Goal: Entertainment & Leisure: Browse casually

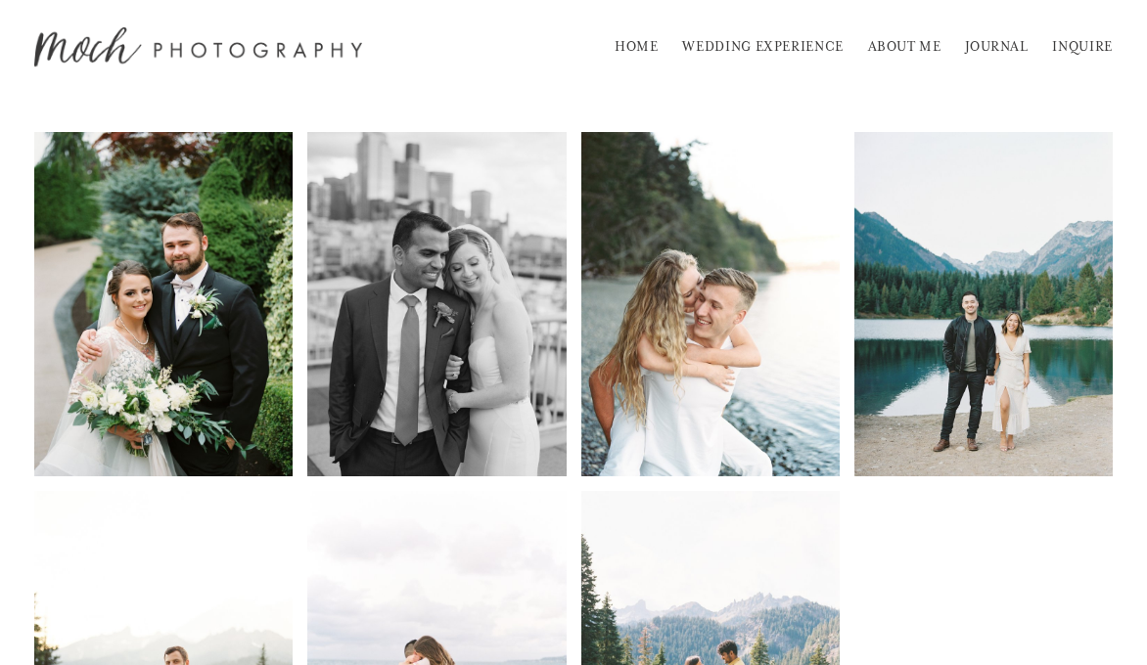
click at [647, 55] on link "HOME" at bounding box center [636, 46] width 44 height 31
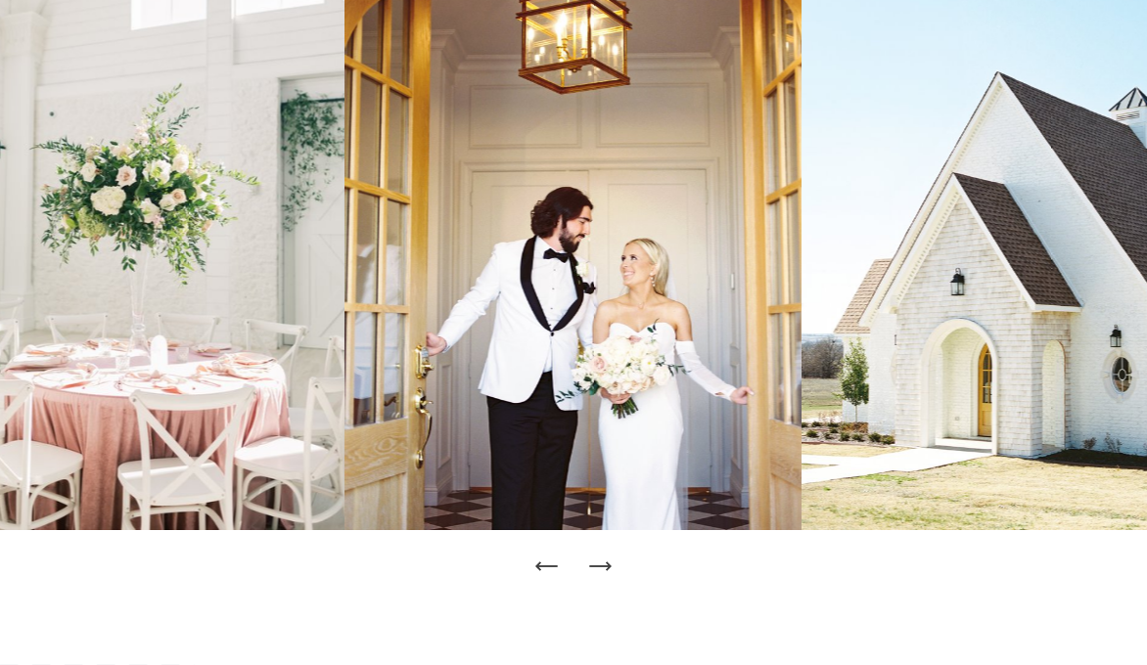
scroll to position [175, 0]
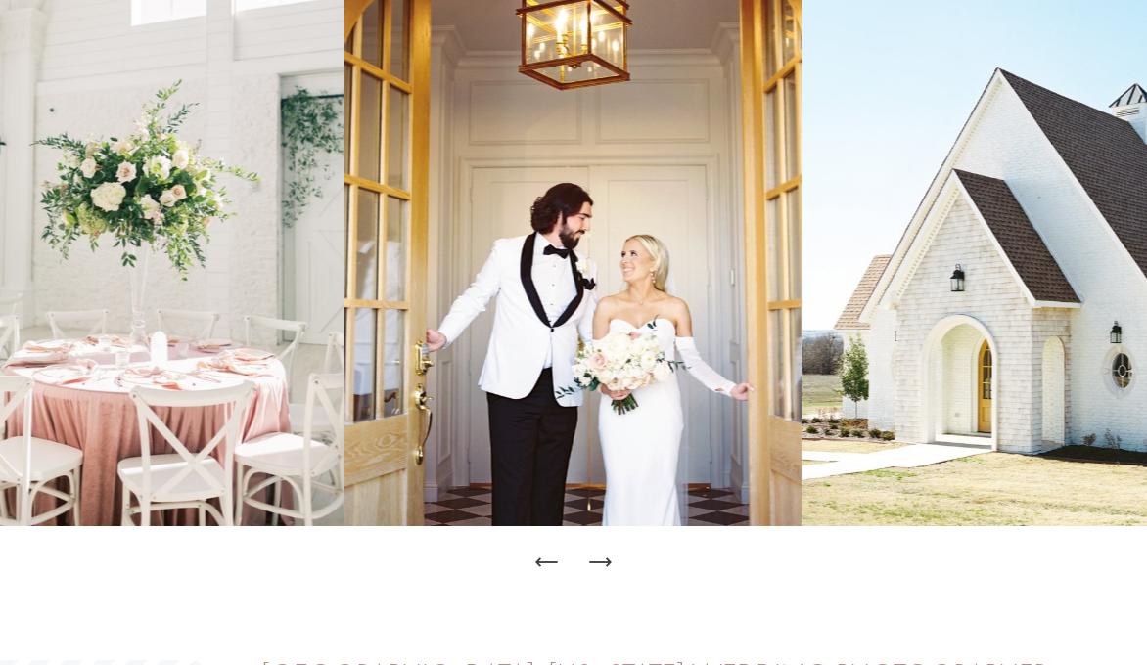
click at [599, 563] on icon "Next Slide" at bounding box center [599, 563] width 21 height 0
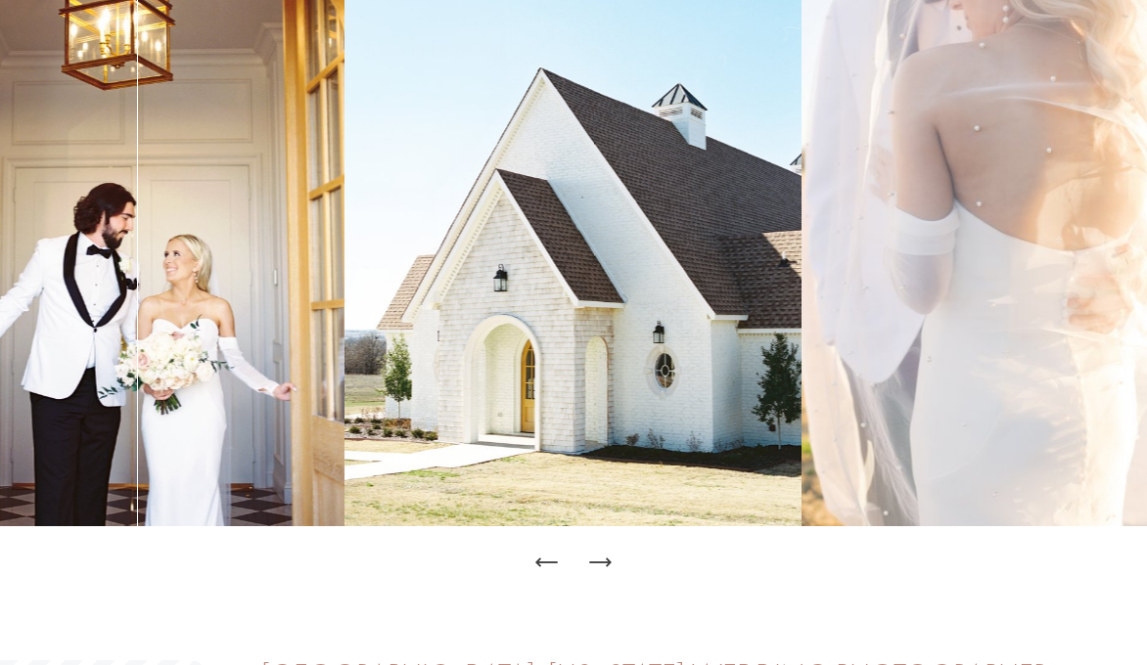
click at [599, 563] on icon "Next Slide" at bounding box center [599, 563] width 21 height 0
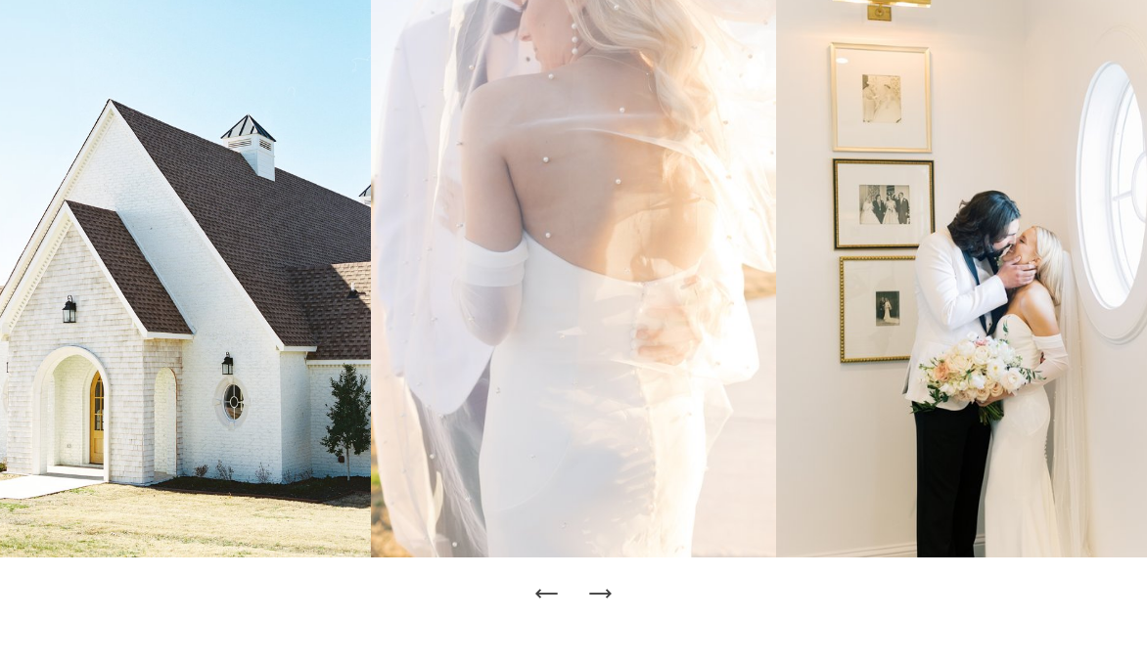
scroll to position [140, 0]
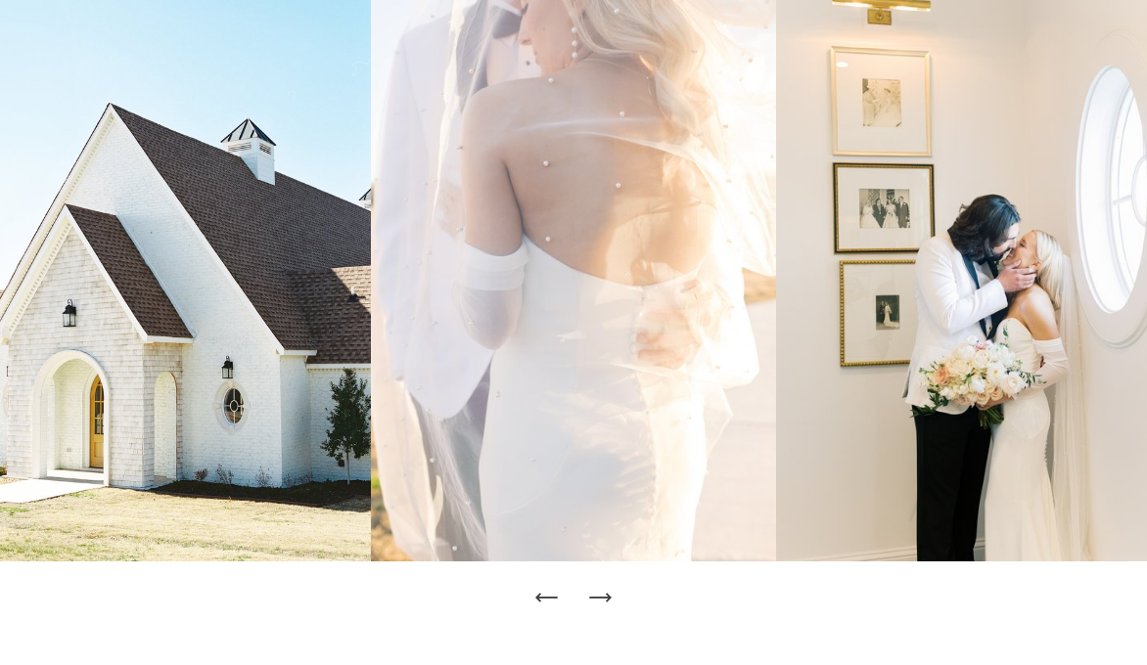
click at [550, 591] on icon "Previous Slide" at bounding box center [546, 597] width 27 height 27
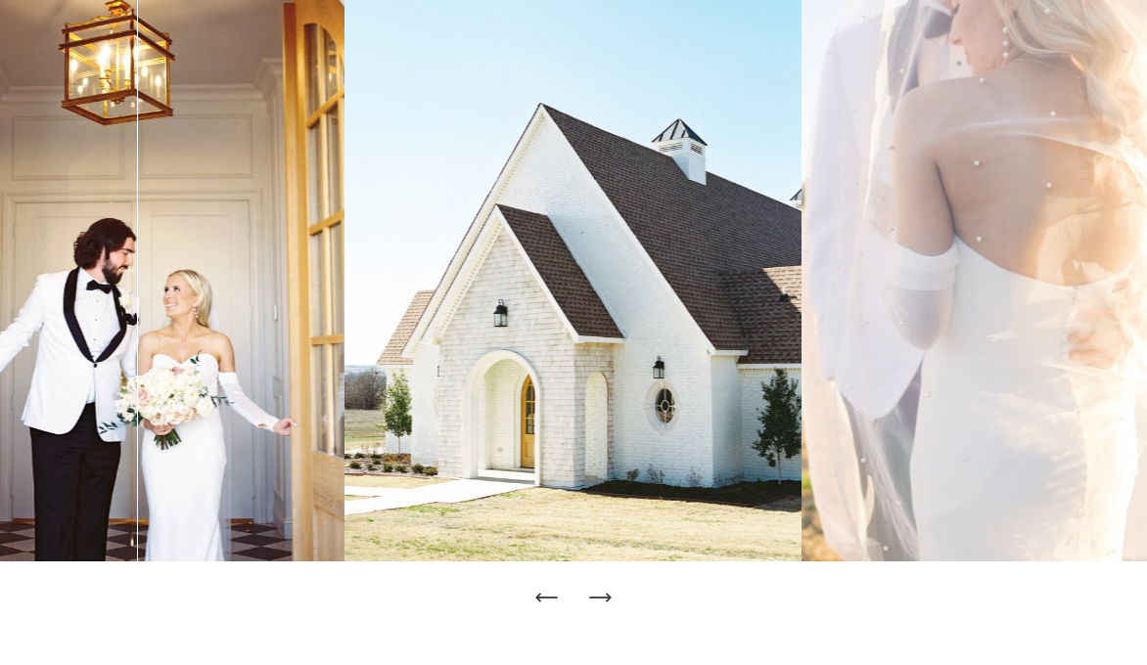
click at [550, 591] on icon "Previous Slide" at bounding box center [546, 597] width 27 height 27
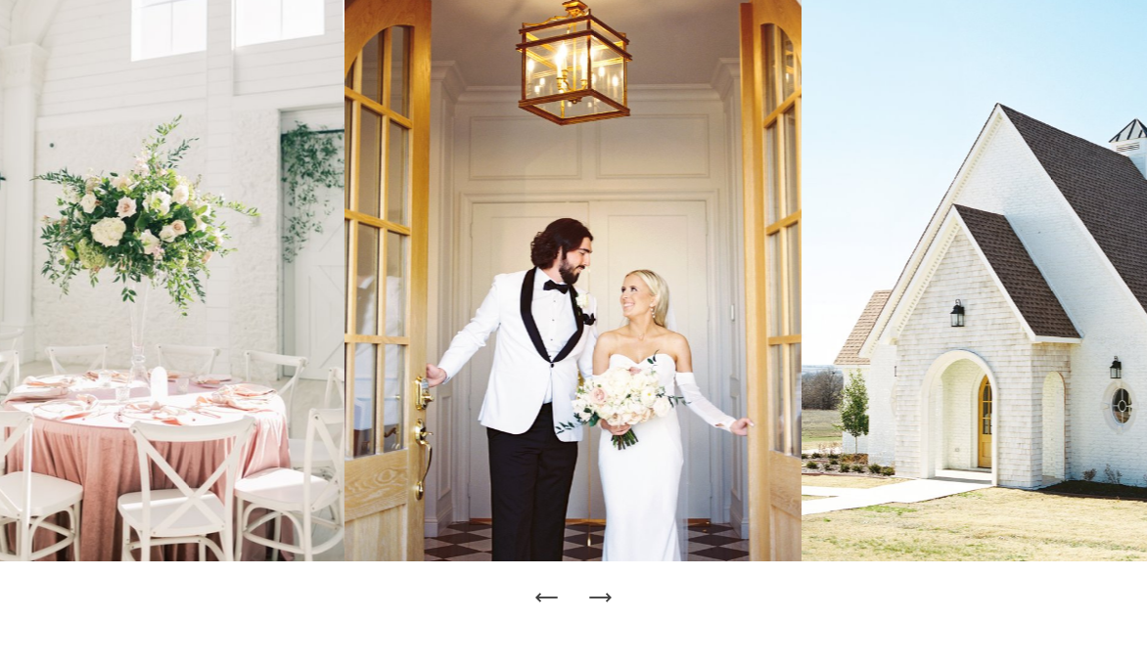
click at [550, 591] on icon "Previous Slide" at bounding box center [546, 597] width 27 height 27
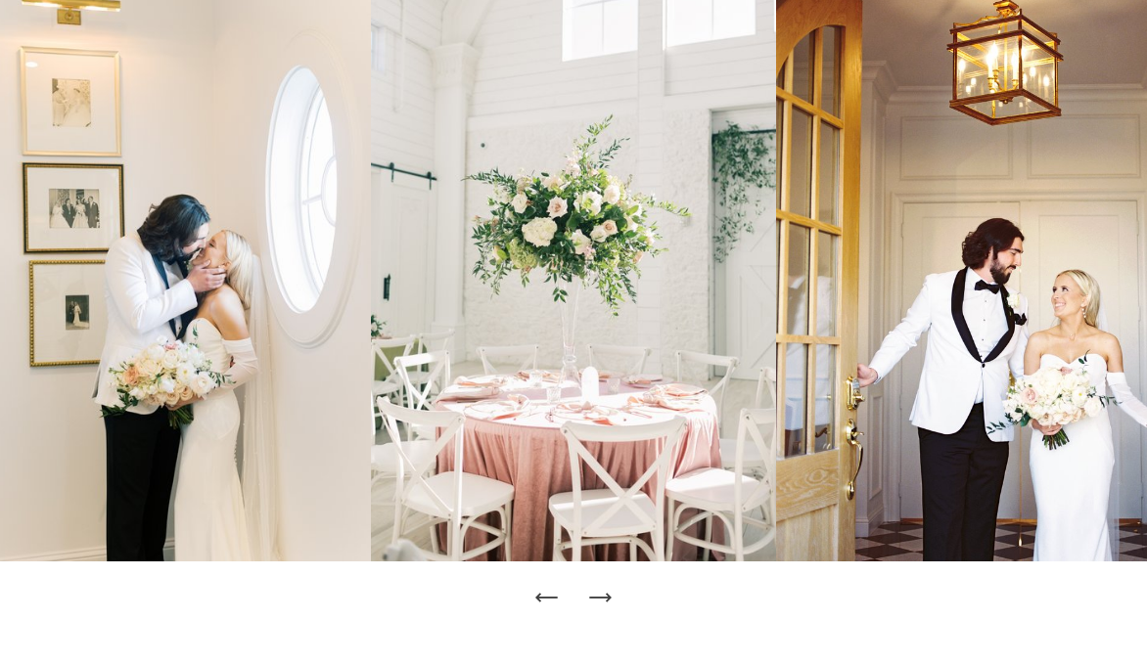
click at [604, 603] on icon "Next Slide" at bounding box center [599, 597] width 27 height 27
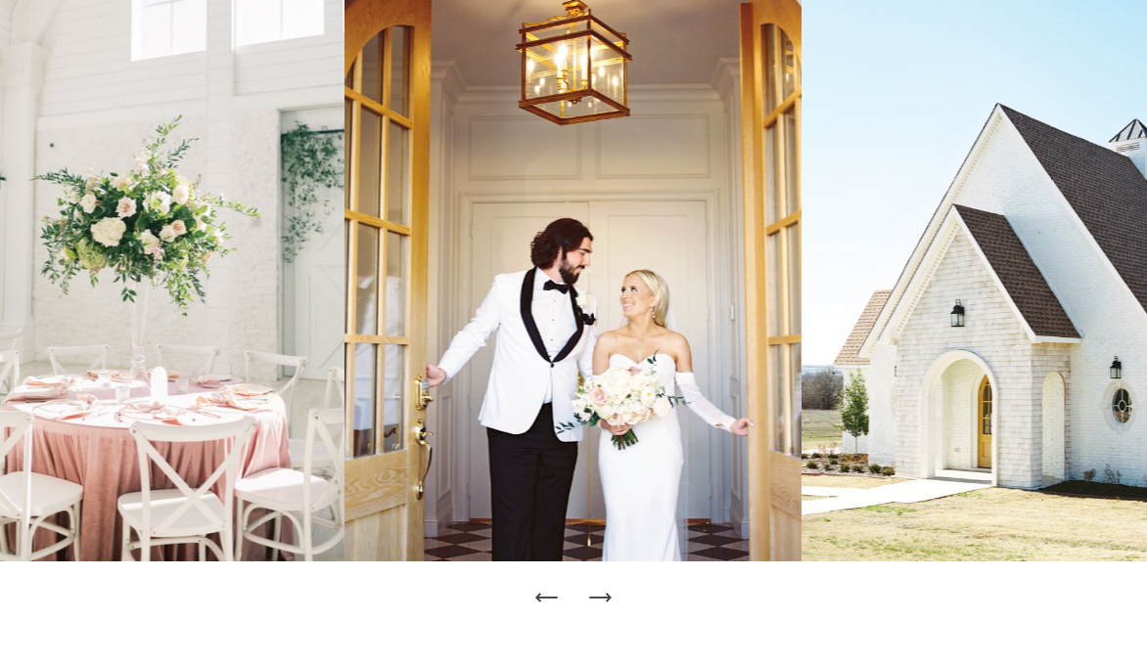
click at [604, 603] on icon "Next Slide" at bounding box center [599, 597] width 27 height 27
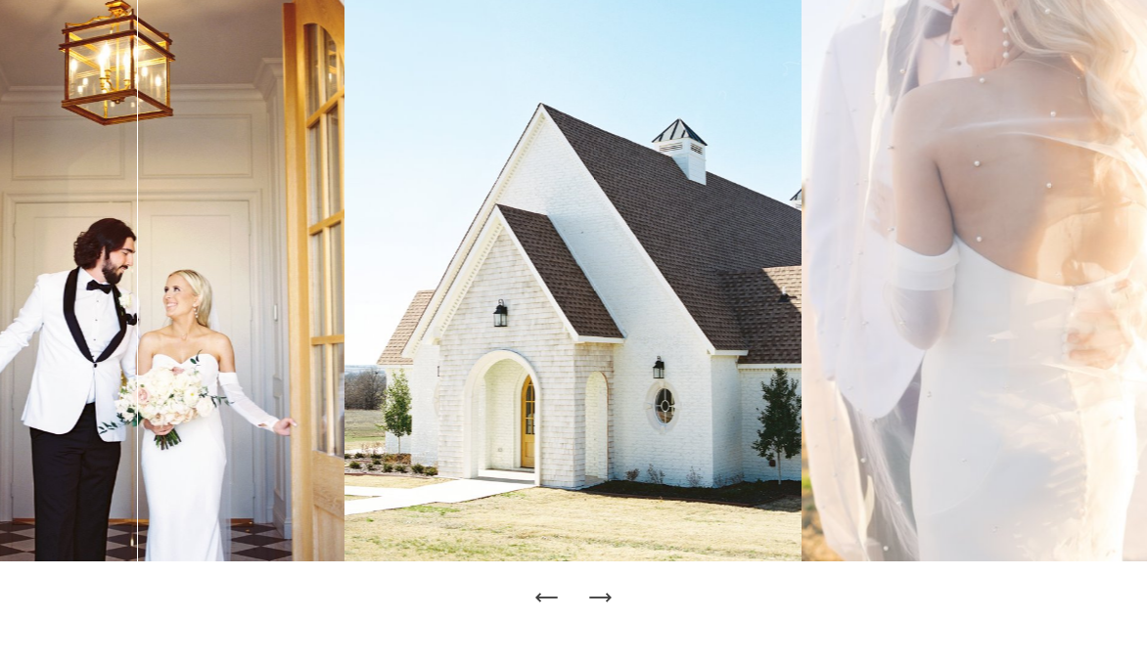
click at [604, 603] on icon "Next Slide" at bounding box center [599, 597] width 27 height 27
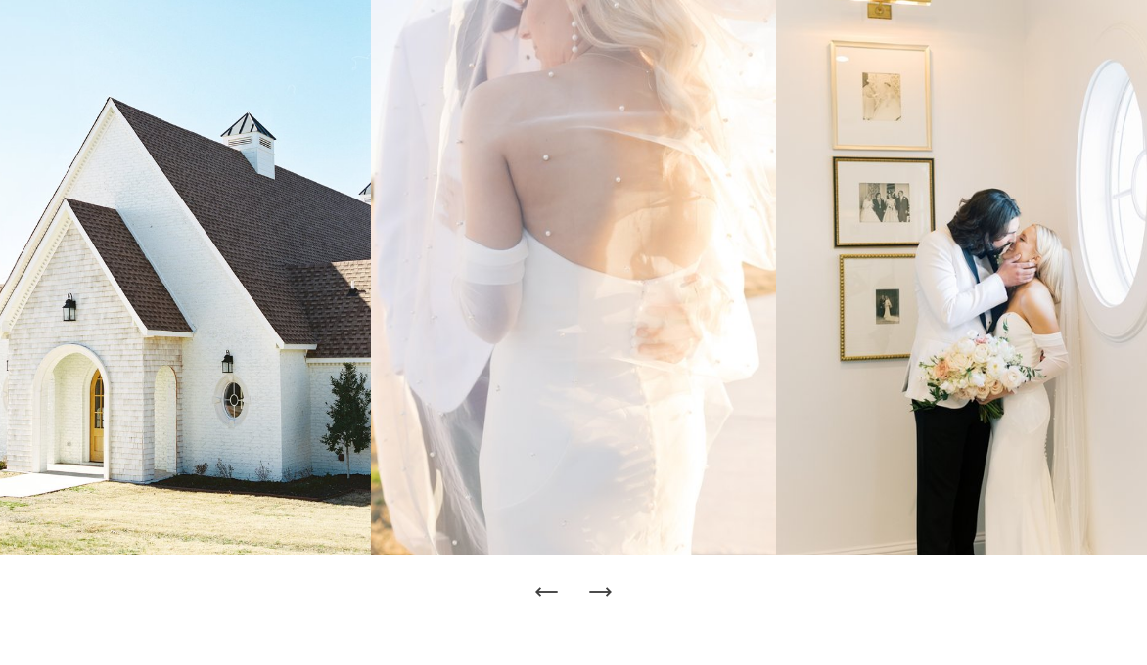
scroll to position [158, 0]
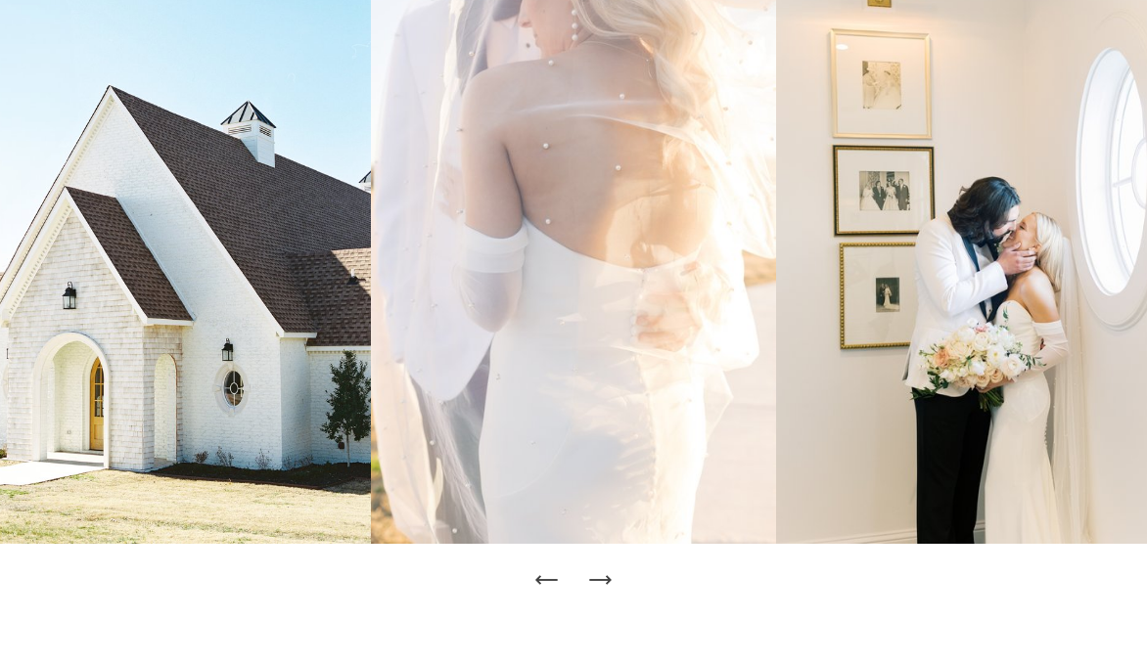
click at [605, 583] on icon "Next Slide" at bounding box center [599, 579] width 27 height 27
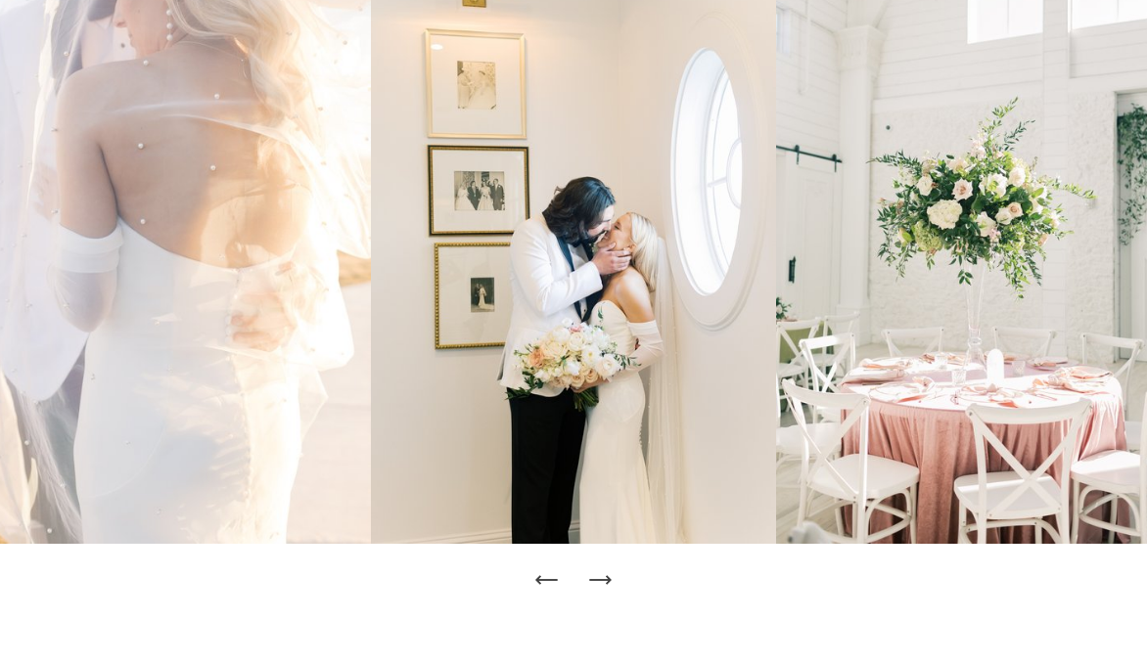
click at [605, 583] on icon "Next Slide" at bounding box center [599, 579] width 27 height 27
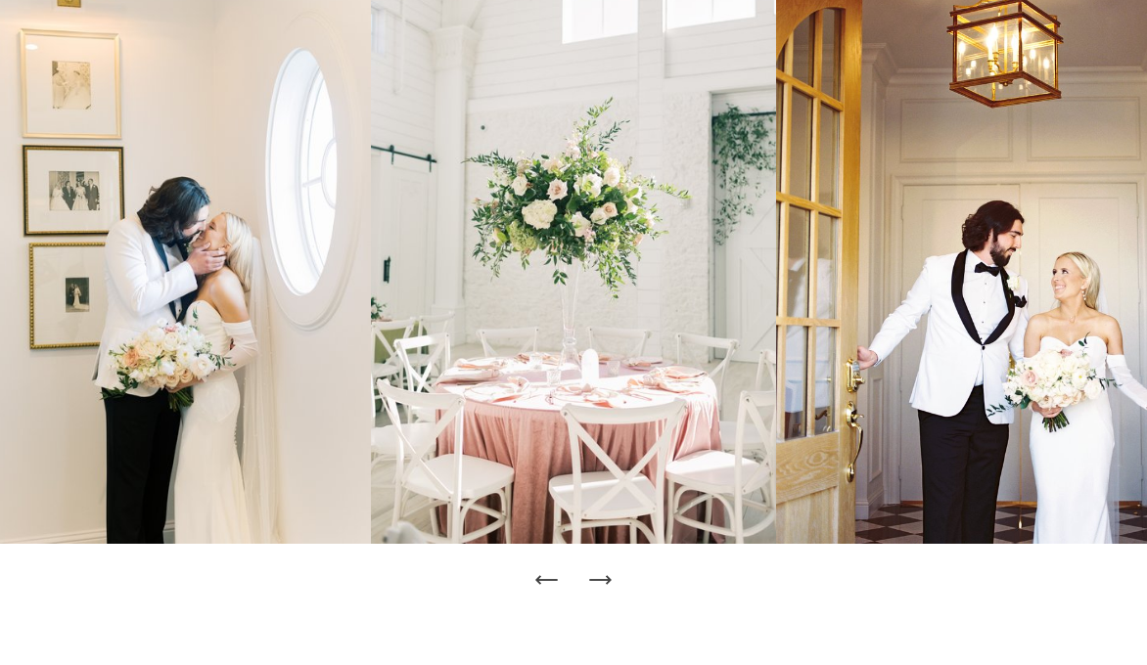
click at [605, 583] on icon "Next Slide" at bounding box center [599, 579] width 27 height 27
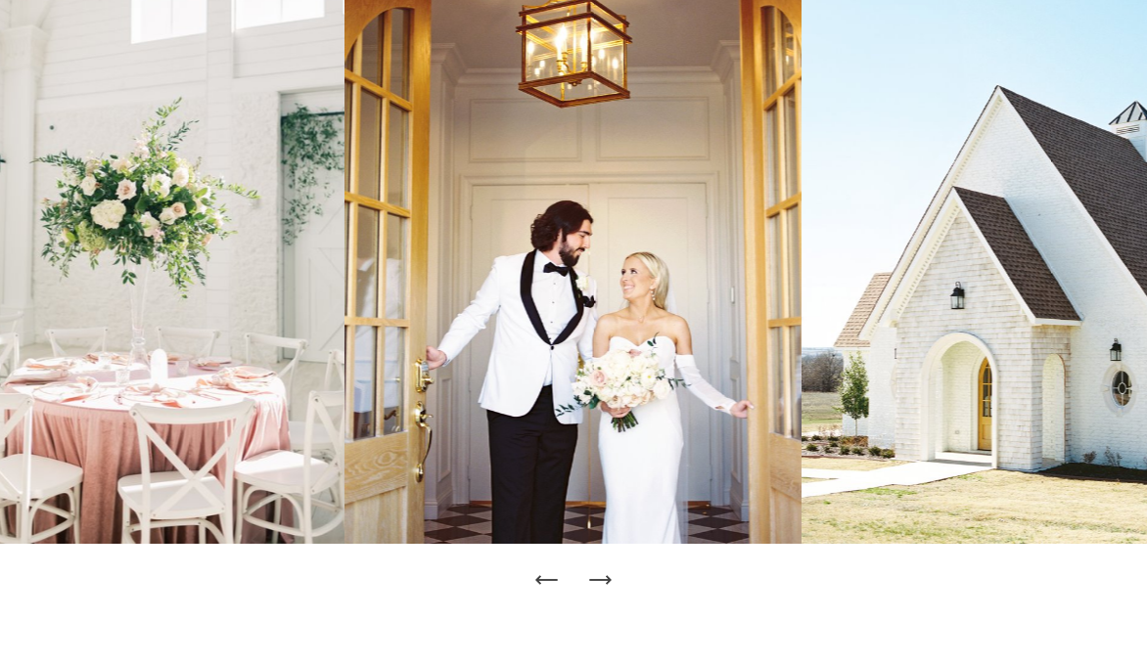
click at [605, 583] on icon "Next Slide" at bounding box center [599, 579] width 27 height 27
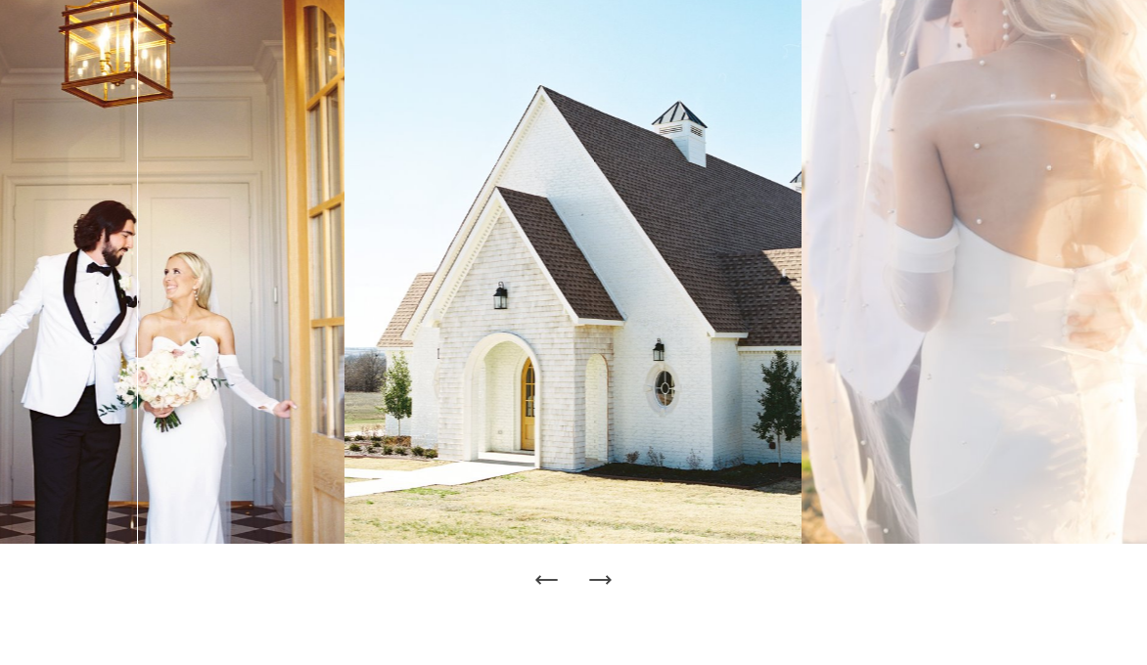
click at [605, 583] on icon "Next Slide" at bounding box center [599, 579] width 27 height 27
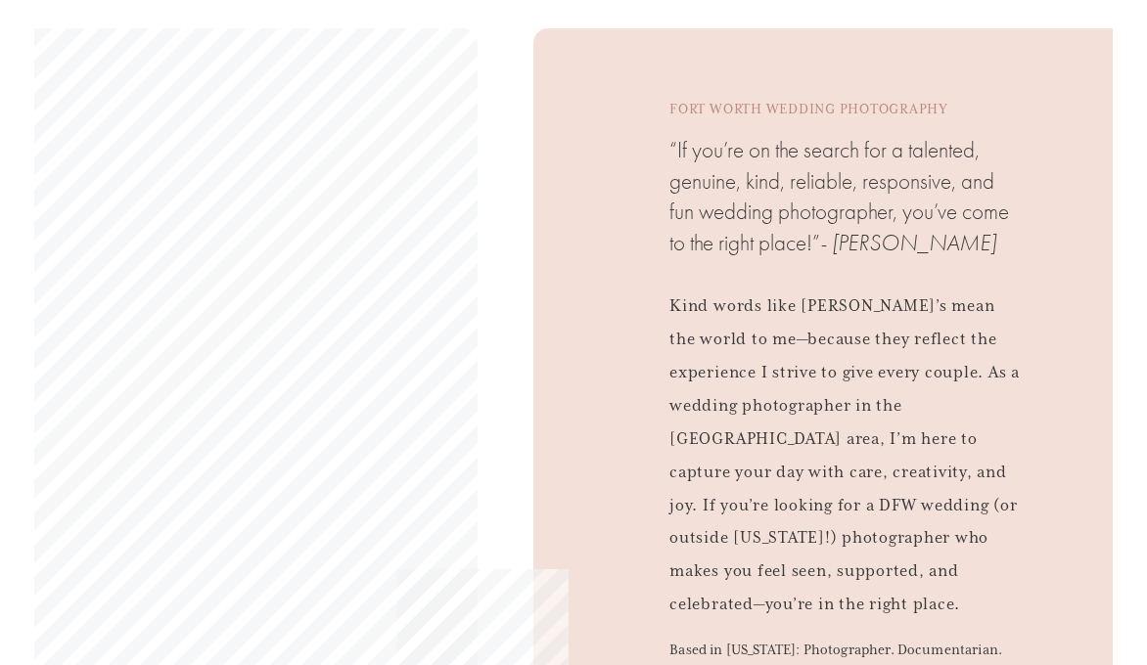
scroll to position [1386, 0]
